Goal: Find specific page/section

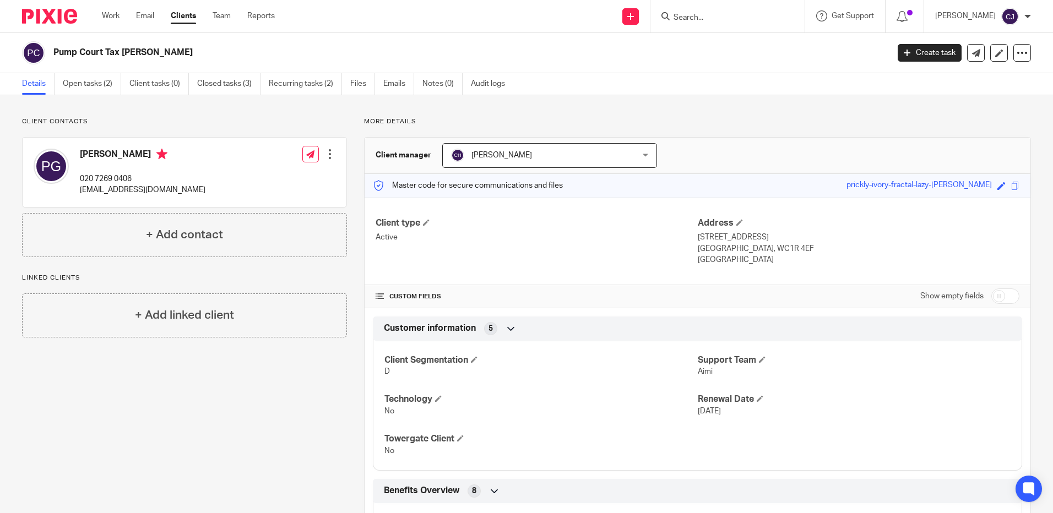
click at [753, 9] on form at bounding box center [730, 16] width 117 height 14
drag, startPoint x: 745, startPoint y: 28, endPoint x: 749, endPoint y: 24, distance: 5.9
click at [749, 25] on div at bounding box center [727, 16] width 154 height 32
click at [746, 15] on input "Search" at bounding box center [721, 18] width 99 height 10
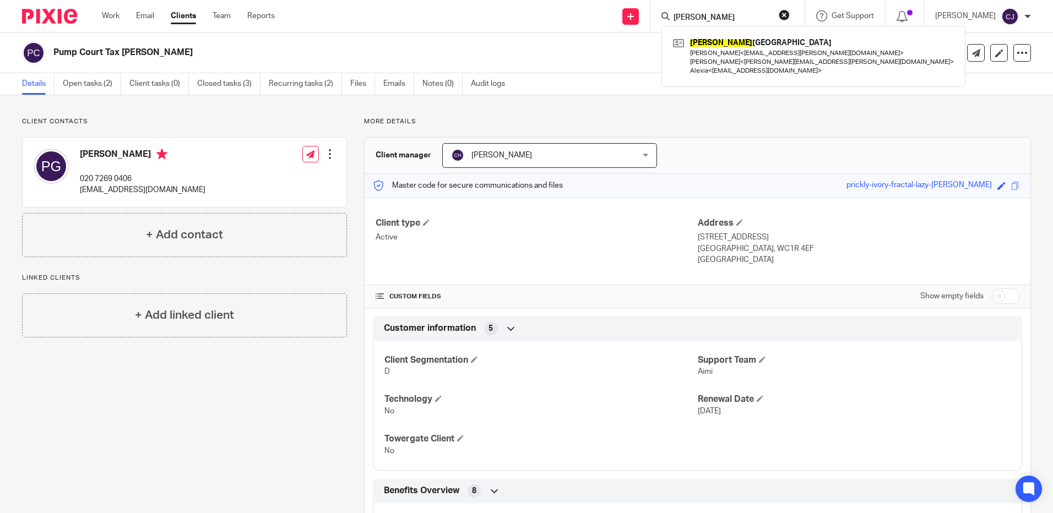
type input "[PERSON_NAME]"
click at [755, 58] on link at bounding box center [813, 57] width 286 height 44
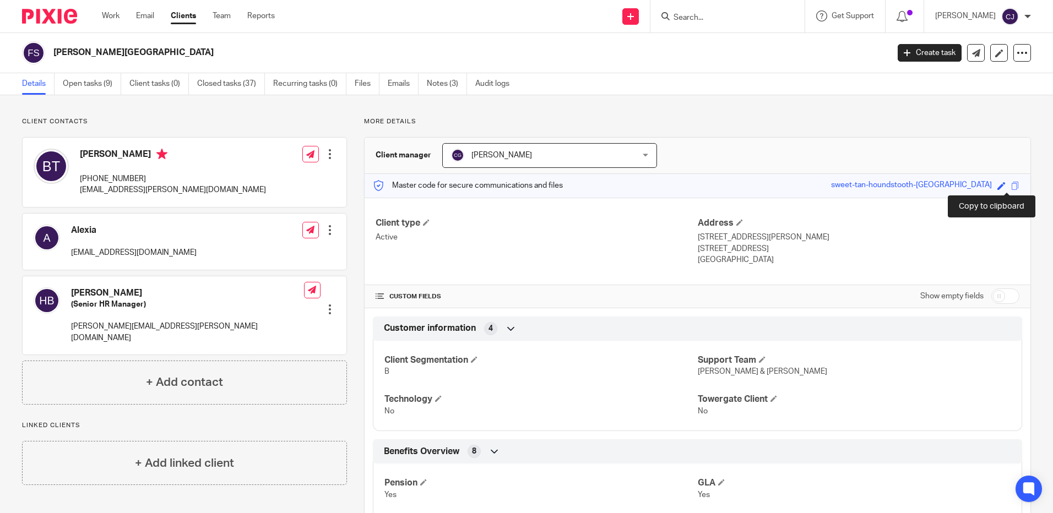
click at [1011, 188] on span at bounding box center [1015, 186] width 8 height 8
click at [1011, 185] on span at bounding box center [1015, 186] width 8 height 8
